Goal: Information Seeking & Learning: Check status

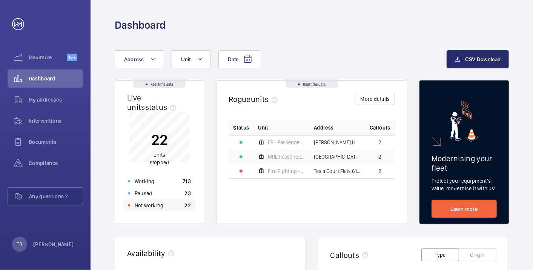
click at [168, 208] on div "Not working 22" at bounding box center [159, 205] width 72 height 12
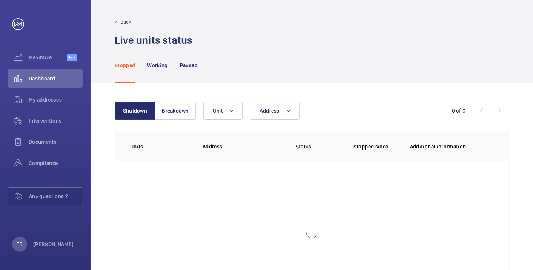
scroll to position [52, 0]
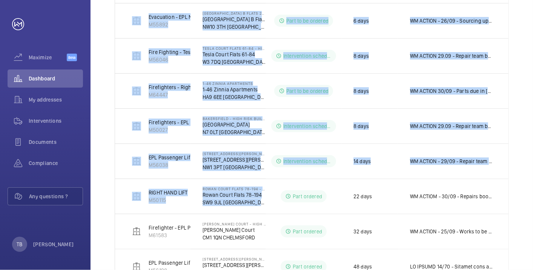
scroll to position [328, 0]
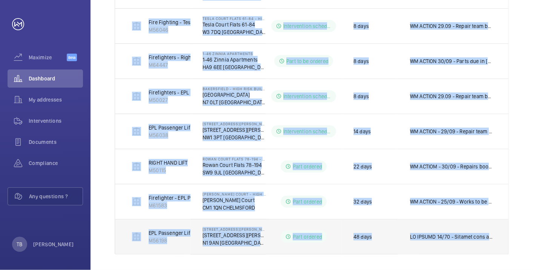
drag, startPoint x: 188, startPoint y: 139, endPoint x: 494, endPoint y: 224, distance: 317.1
click at [0, 0] on tbody "Block 1 Passenger Lift M53224 112-[GEOGRAPHIC_DATA][PERSON_NAME] - High Risk Bu…" at bounding box center [0, 0] width 0 height 0
copy tbody "Block 1 Passenger Lift M53224 112-128 [PERSON_NAME] Way - High Risk Building [S…"
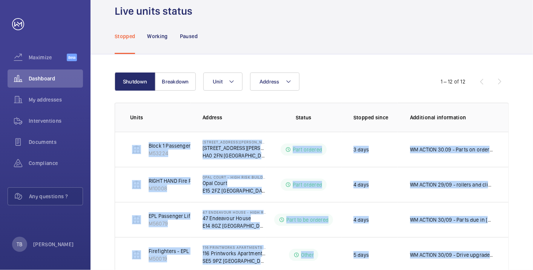
scroll to position [0, 0]
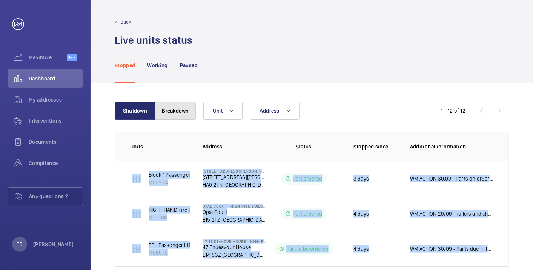
click at [172, 118] on button "Breakdown" at bounding box center [175, 111] width 41 height 18
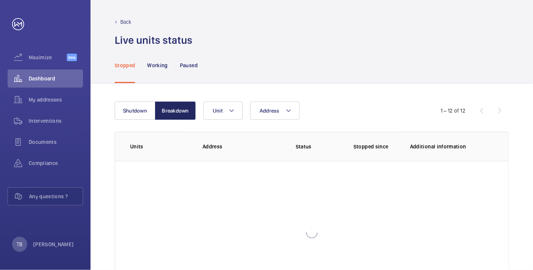
scroll to position [52, 0]
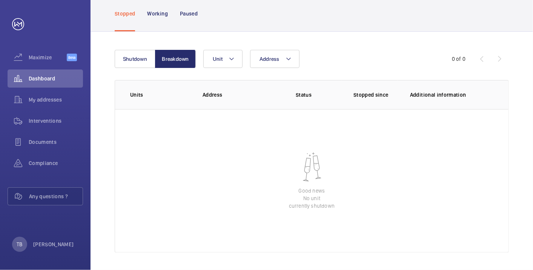
click at [105, 125] on div "Shutdown Breakdown Address Unit 0 of 0 Units Address Status Stopped since Addit…" at bounding box center [312, 151] width 443 height 239
click at [35, 78] on span "Dashboard" at bounding box center [56, 79] width 54 height 8
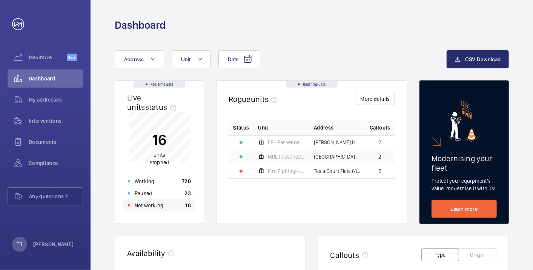
click at [177, 205] on div "Not working 16" at bounding box center [159, 205] width 72 height 12
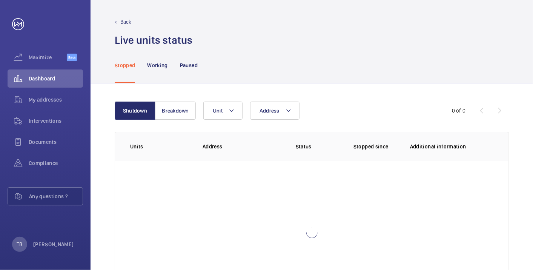
scroll to position [52, 0]
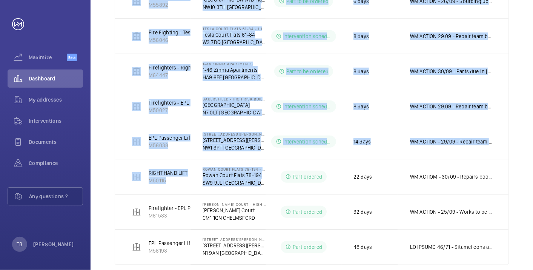
scroll to position [328, 0]
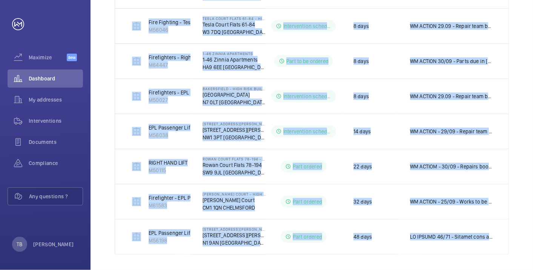
drag, startPoint x: 128, startPoint y: 88, endPoint x: 526, endPoint y: 253, distance: 430.4
click at [526, 253] on div "Shutdown Breakdown Address Unit 1 – 12 of 12 Units Address Status Stopped since…" at bounding box center [312, 13] width 443 height 517
copy table "Units Address Status Stopped since Additional information Block 1 Passenger Lif…"
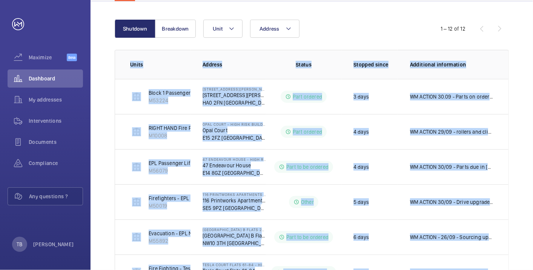
scroll to position [0, 0]
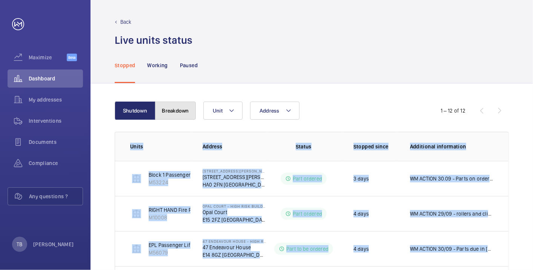
click at [175, 106] on button "Breakdown" at bounding box center [175, 111] width 41 height 18
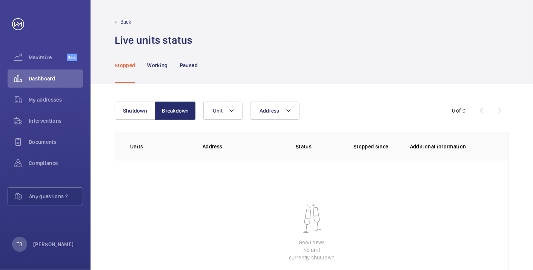
click at [265, 65] on div "Stopped Working Paused" at bounding box center [312, 65] width 394 height 36
click at [32, 80] on span "Dashboard" at bounding box center [56, 79] width 54 height 8
